Goal: Find specific page/section: Find specific page/section

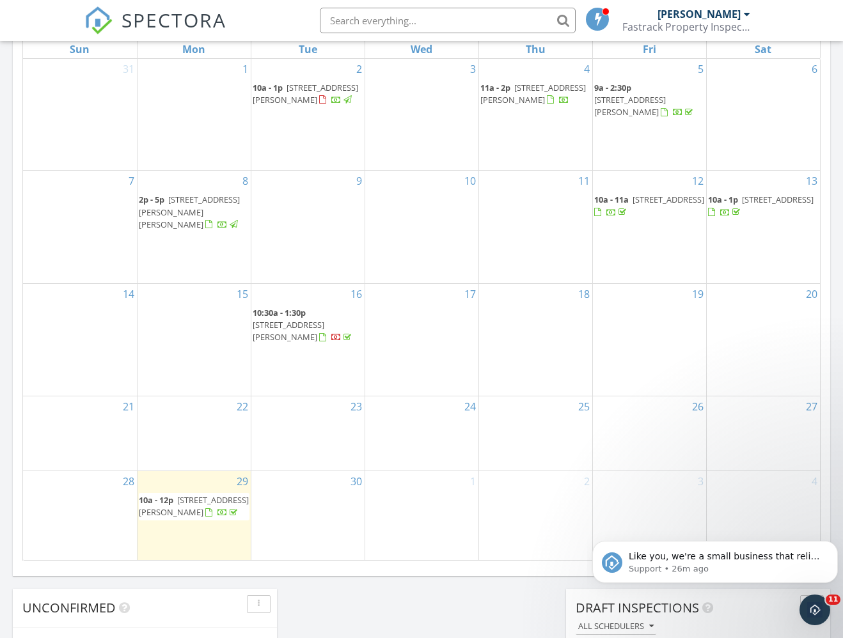
scroll to position [640, 0]
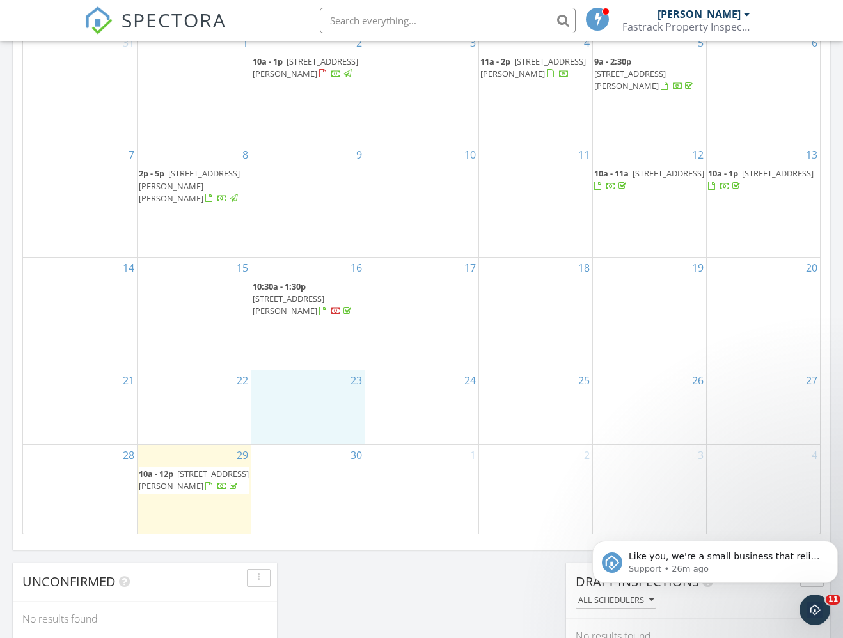
click at [267, 376] on div "23" at bounding box center [307, 407] width 113 height 74
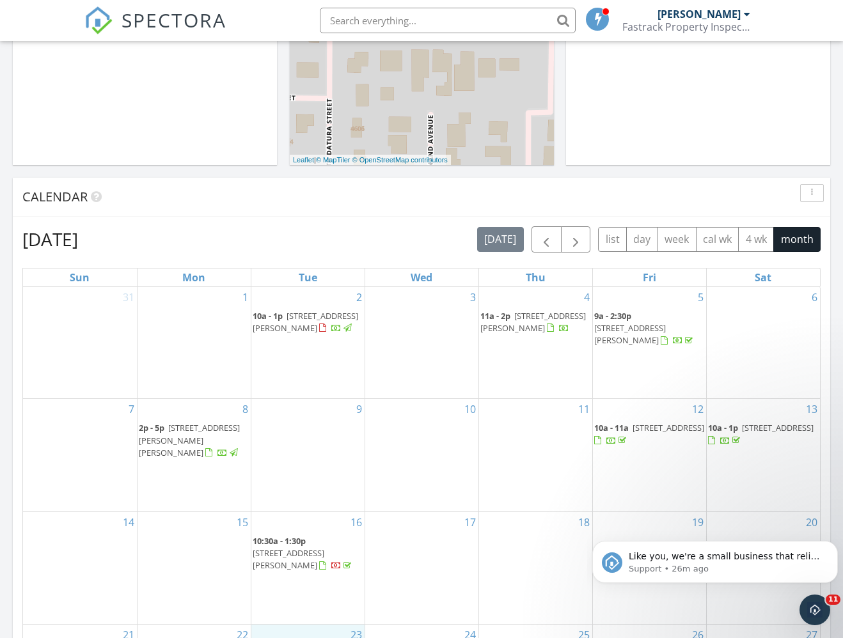
scroll to position [384, 0]
click at [554, 240] on span "button" at bounding box center [546, 241] width 15 height 15
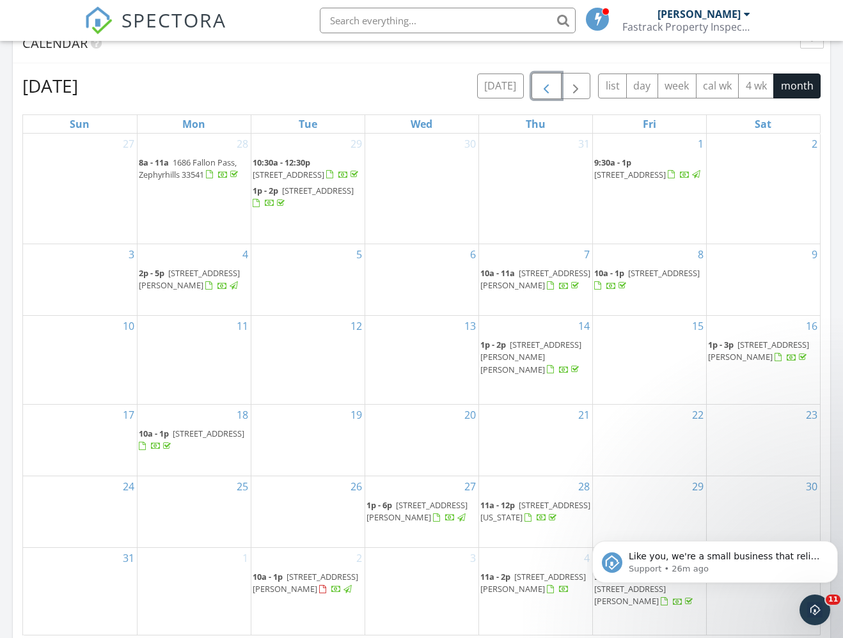
scroll to position [512, 0]
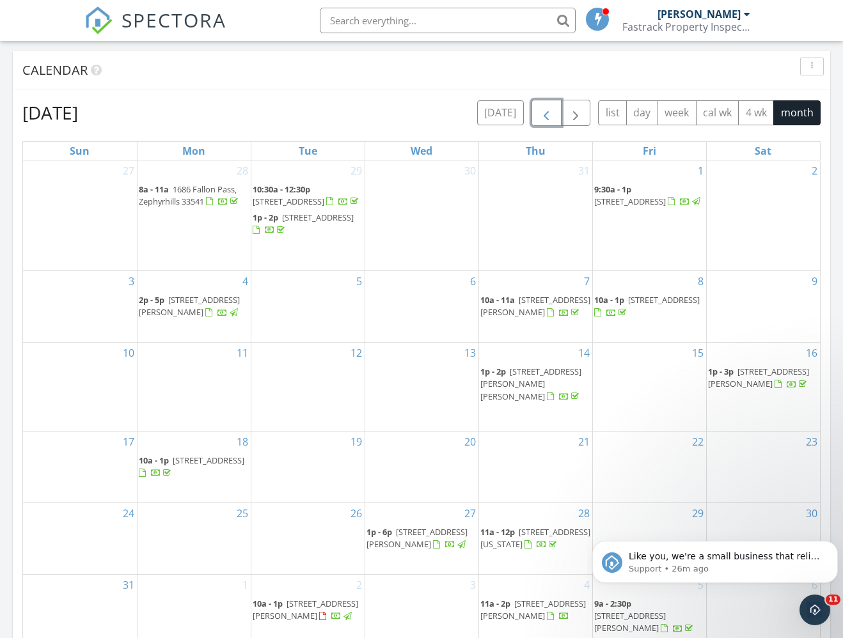
click at [540, 115] on button "button" at bounding box center [547, 113] width 30 height 26
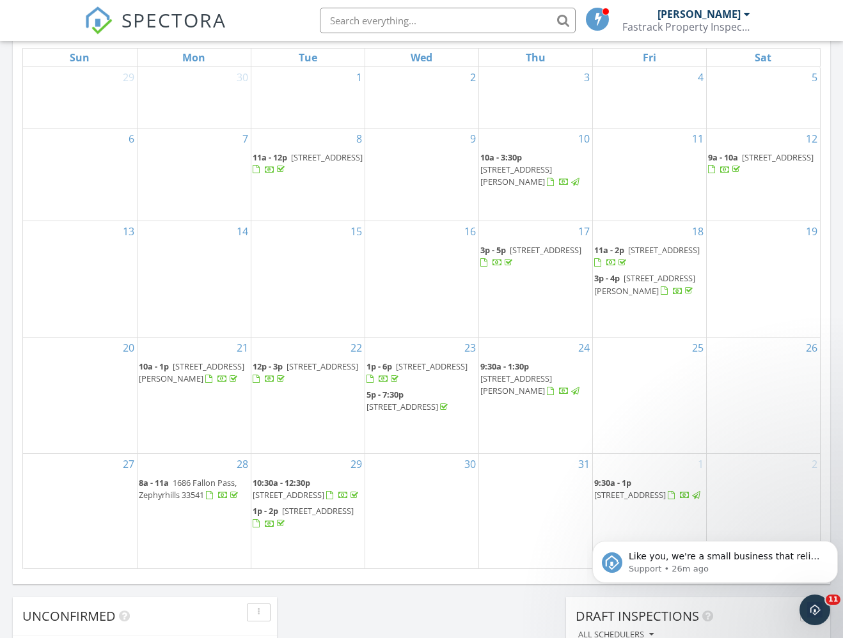
scroll to position [640, 0]
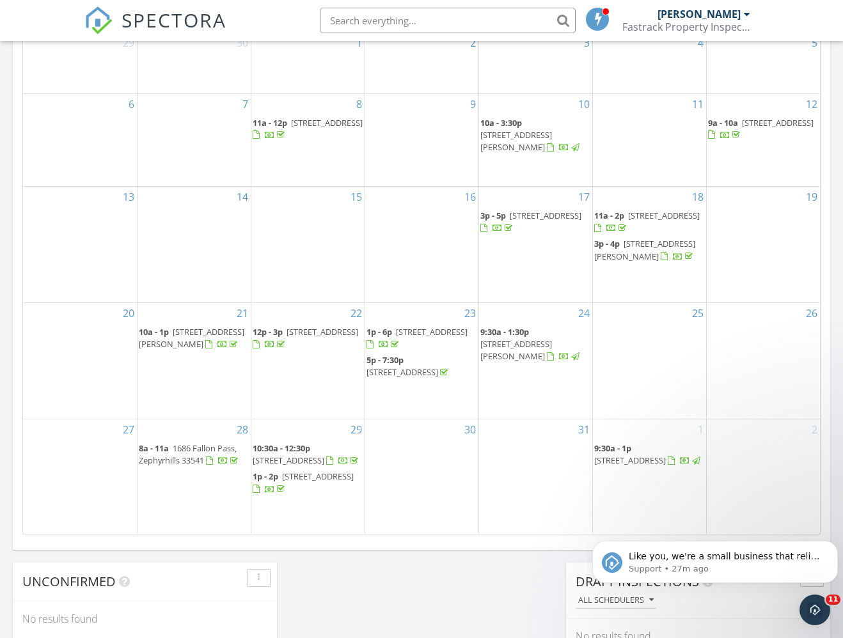
click at [388, 16] on input "text" at bounding box center [448, 21] width 256 height 26
click at [564, 24] on input "longliner loop" at bounding box center [448, 21] width 256 height 26
drag, startPoint x: 406, startPoint y: 19, endPoint x: 328, endPoint y: 25, distance: 78.3
click at [328, 25] on input "longliner loop" at bounding box center [448, 21] width 256 height 26
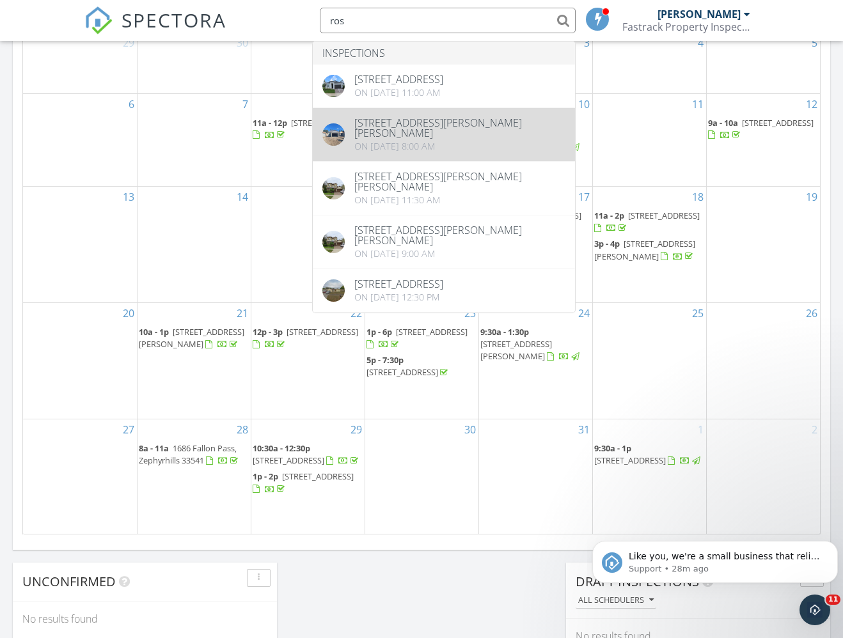
type input "ros"
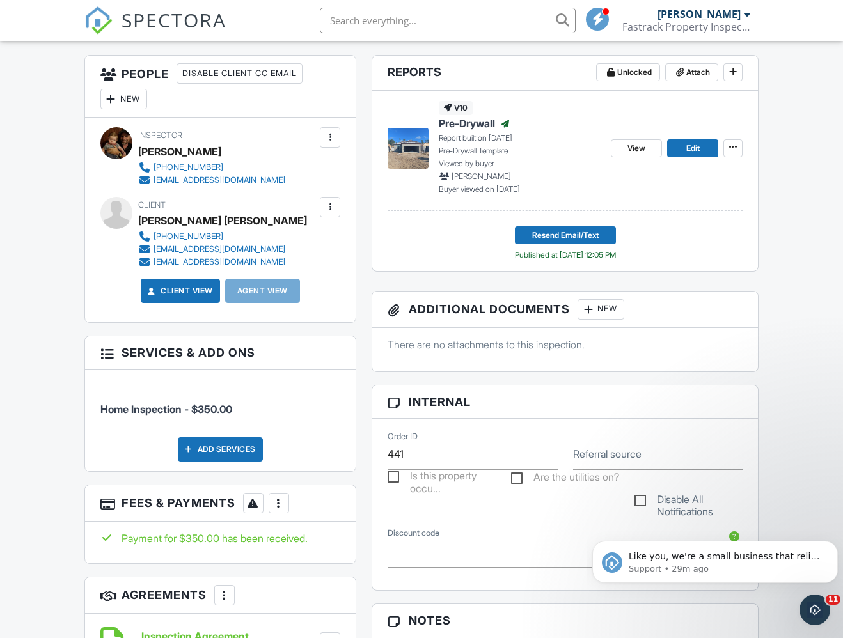
scroll to position [384, 0]
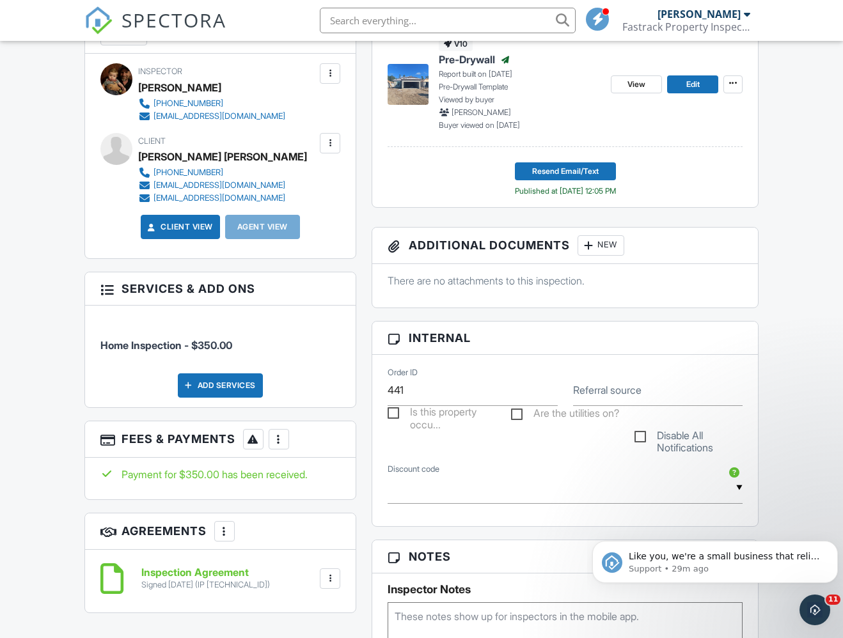
click at [269, 196] on div "[PHONE_NUMBER] [EMAIL_ADDRESS][DOMAIN_NAME] [EMAIL_ADDRESS][DOMAIN_NAME]" at bounding box center [222, 185] width 169 height 38
drag, startPoint x: 273, startPoint y: 194, endPoint x: 154, endPoint y: 196, distance: 118.4
click at [154, 196] on div "[PHONE_NUMBER] [EMAIL_ADDRESS][DOMAIN_NAME] [EMAIL_ADDRESS][DOMAIN_NAME]" at bounding box center [222, 185] width 169 height 38
drag, startPoint x: 154, startPoint y: 196, endPoint x: 174, endPoint y: 196, distance: 19.8
copy div "[EMAIL_ADDRESS][DOMAIN_NAME]"
